Goal: Information Seeking & Learning: Check status

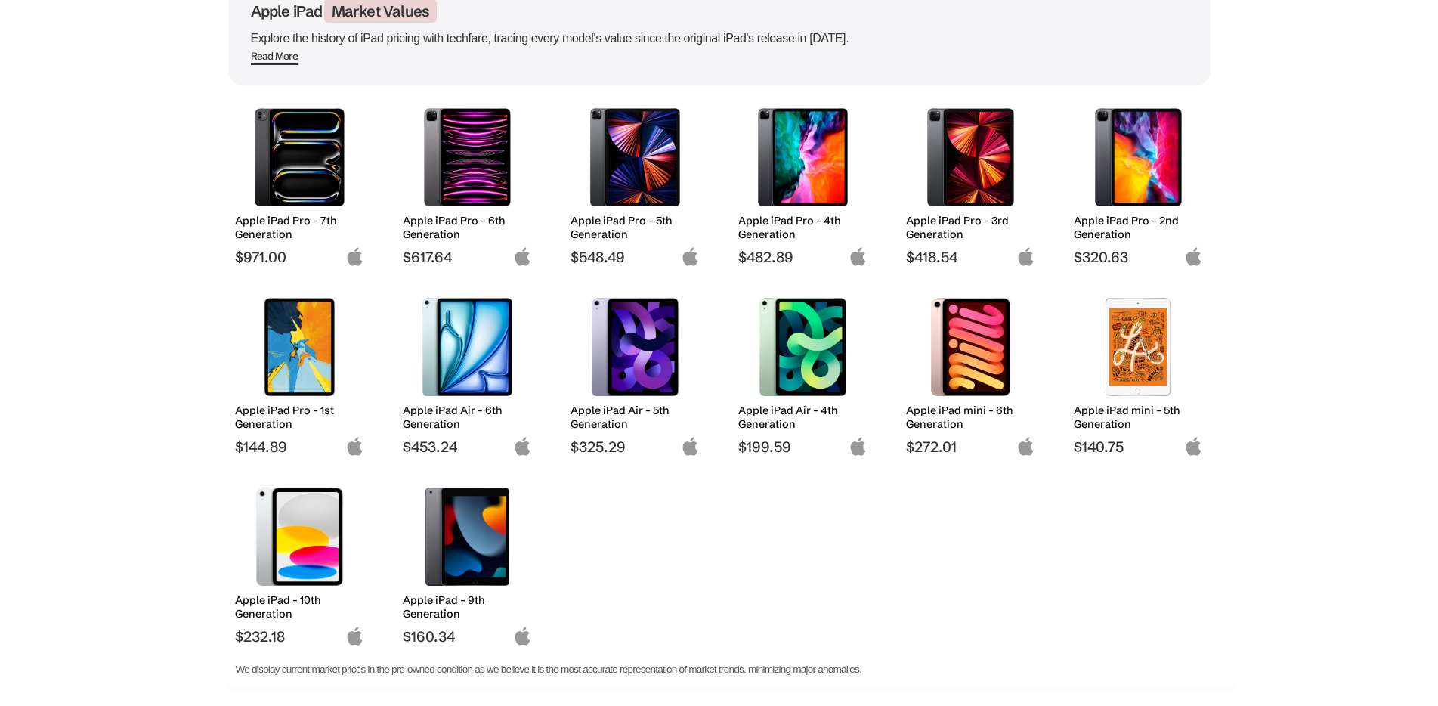
scroll to position [227, 0]
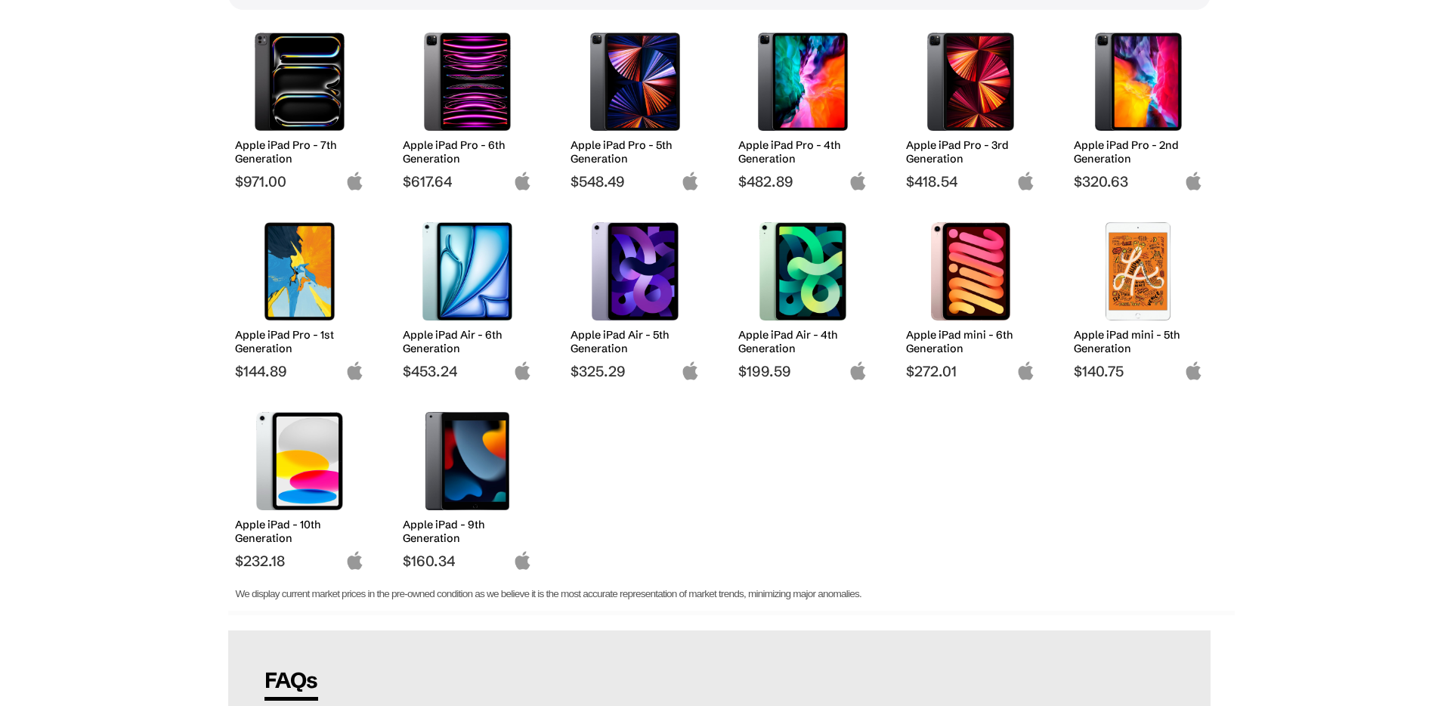
click at [448, 530] on h2 "Apple iPad - 9th Generation" at bounding box center [467, 531] width 129 height 27
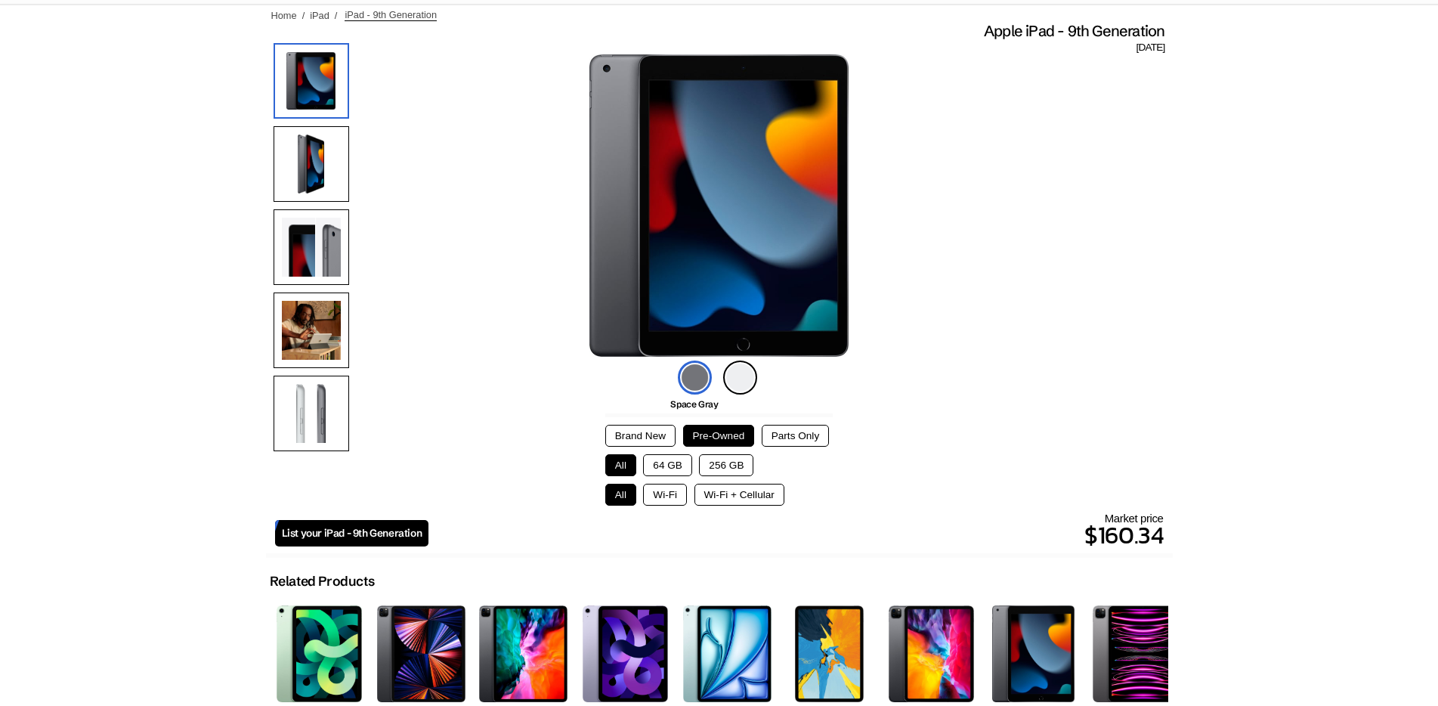
scroll to position [76, 0]
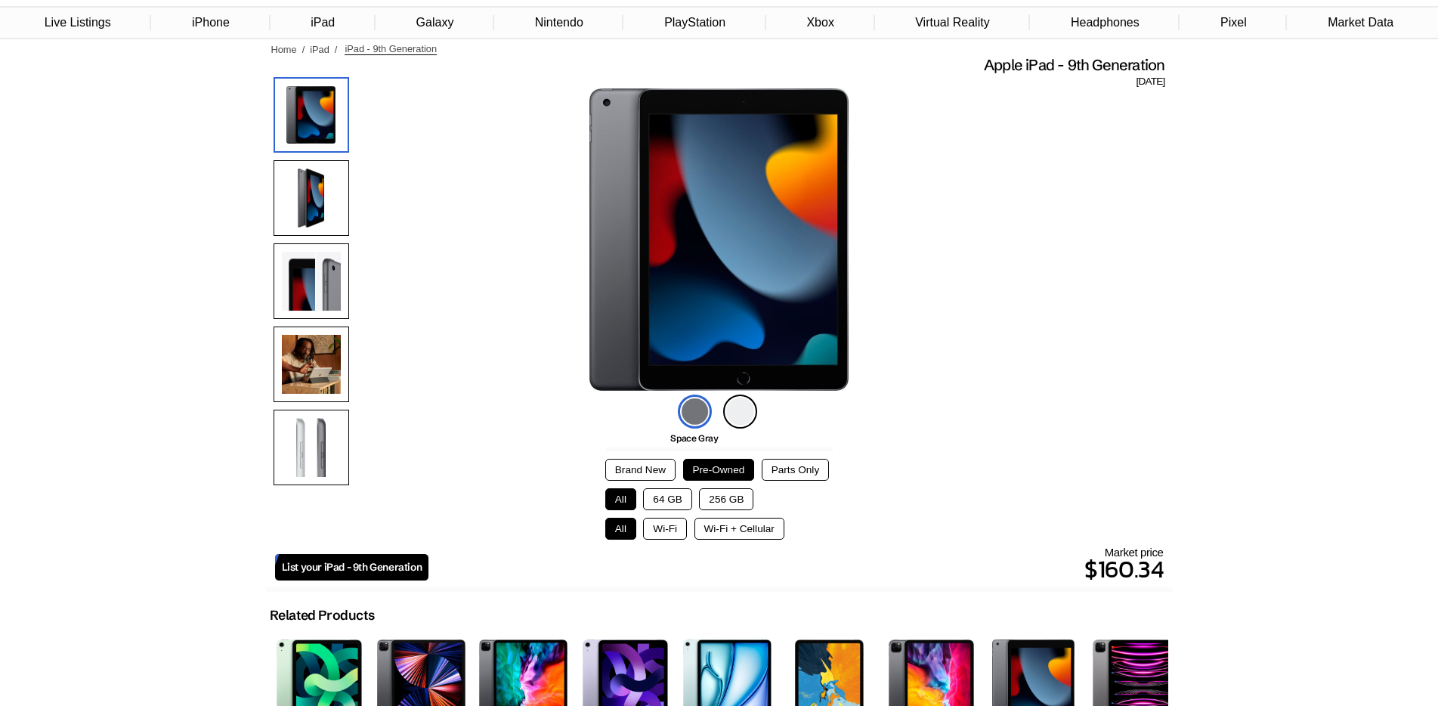
click at [708, 504] on button "256 GB" at bounding box center [726, 499] width 54 height 22
click at [719, 522] on button "Wi-Fi + Cellular" at bounding box center [739, 529] width 90 height 22
click at [682, 527] on button "Wi-Fi" at bounding box center [665, 529] width 44 height 22
click at [722, 526] on button "Wi-Fi + Cellular" at bounding box center [739, 529] width 90 height 22
click at [664, 531] on button "Wi-Fi" at bounding box center [665, 529] width 44 height 22
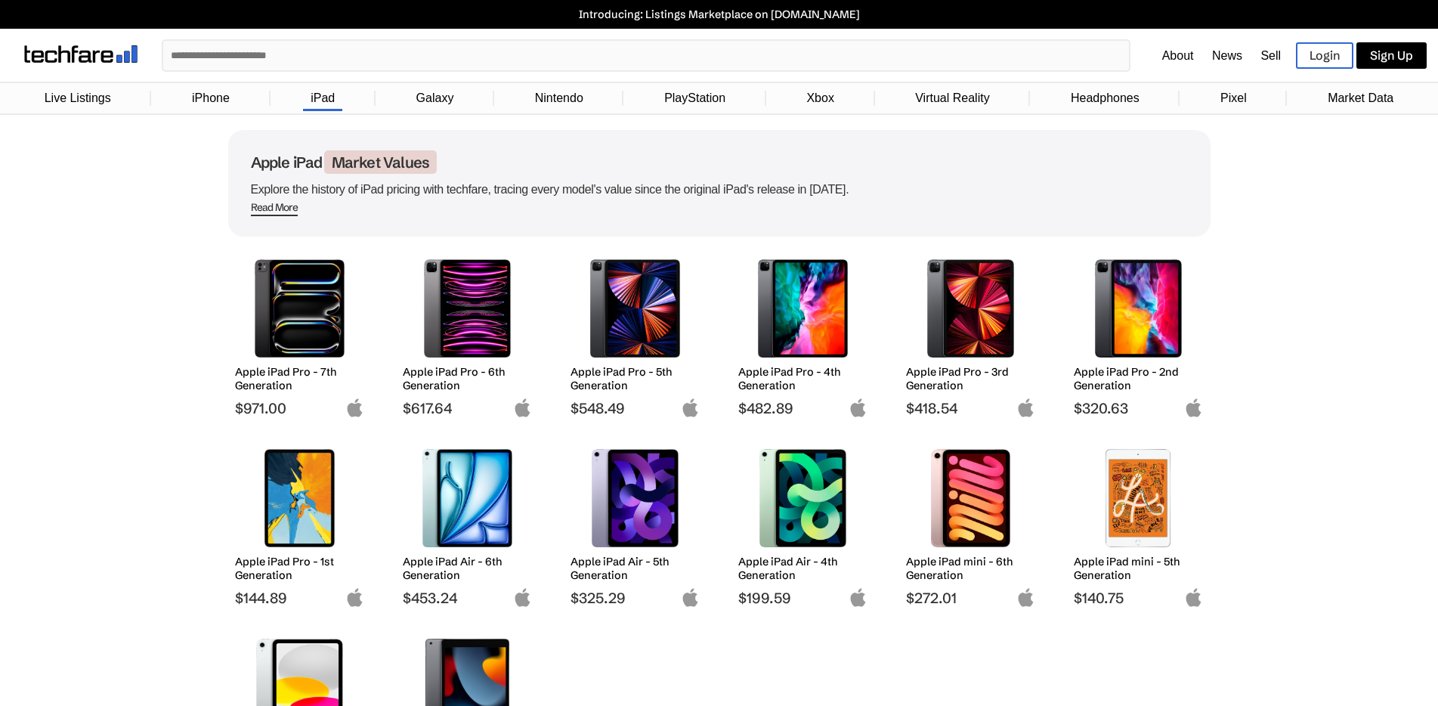
click at [1285, 272] on body "Introducing: Listings Marketplace on [DOMAIN_NAME] ✕ About News Sell Login Sign…" at bounding box center [719, 648] width 1438 height 1297
